Goal: Navigation & Orientation: Find specific page/section

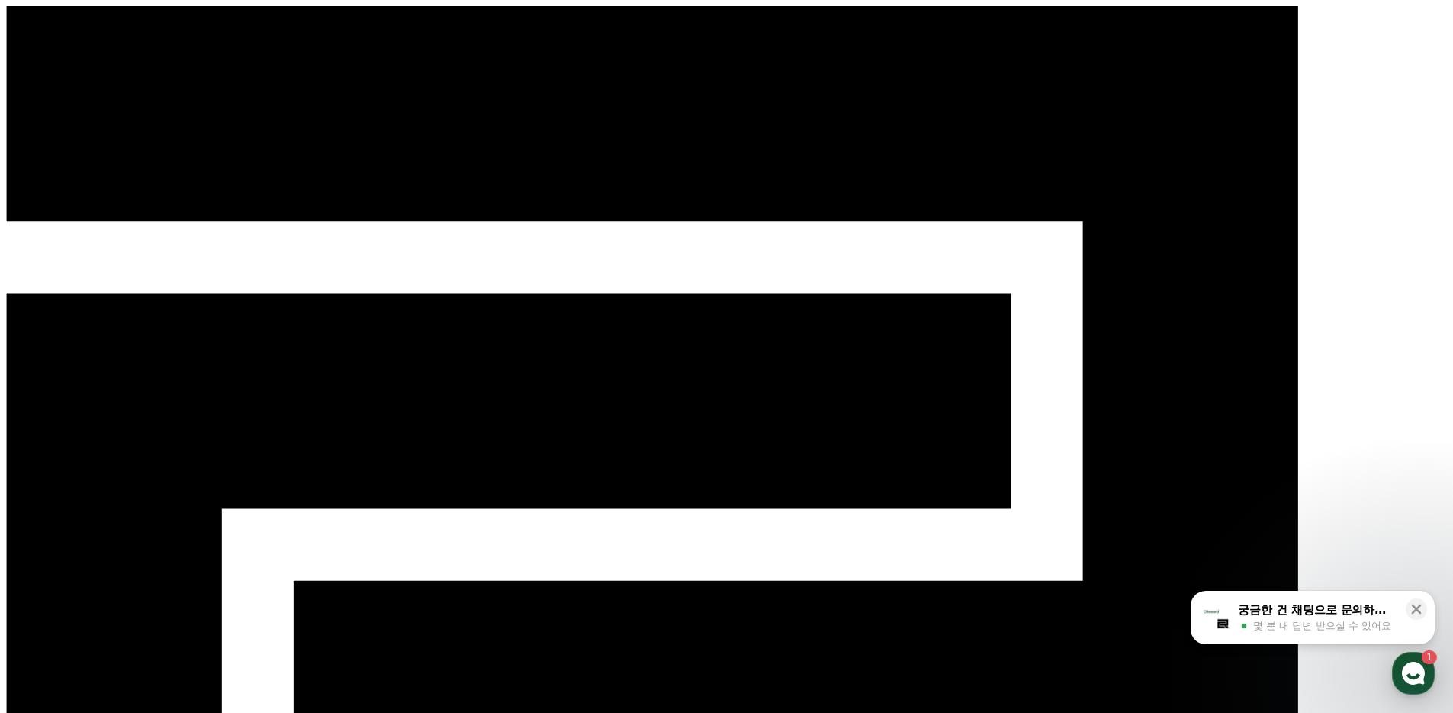
select select "**********"
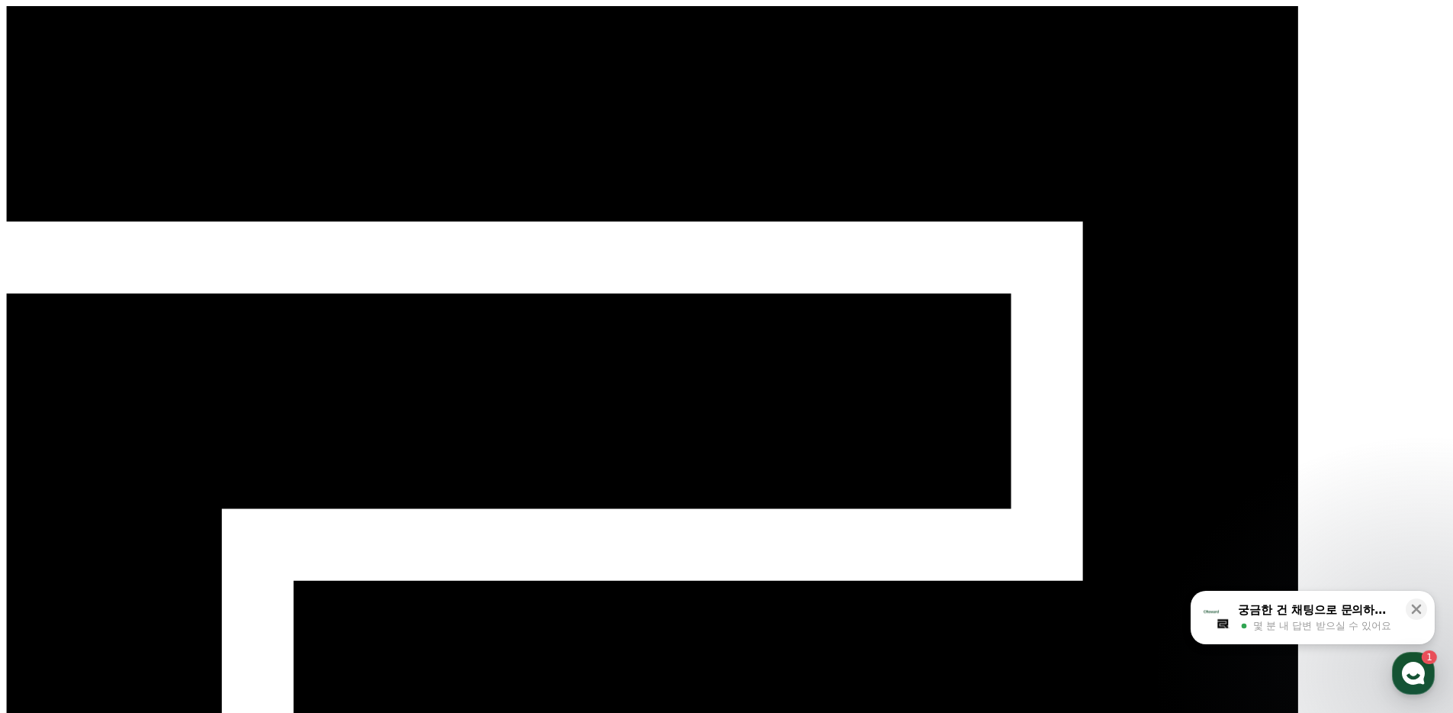
select select "**********"
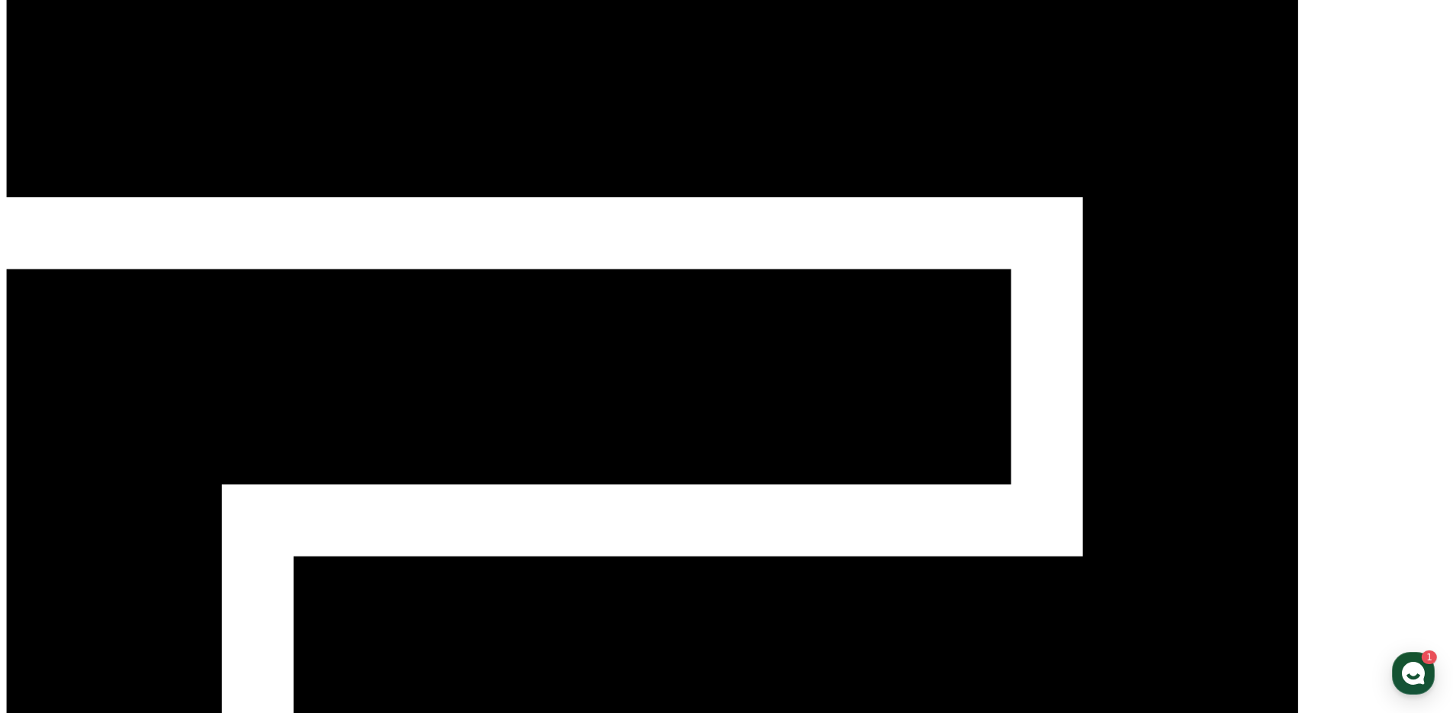
scroll to position [165, 0]
